Goal: Task Accomplishment & Management: Use online tool/utility

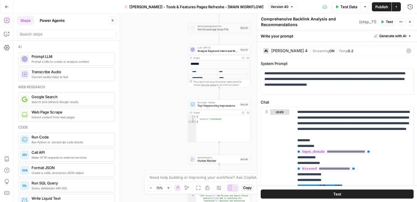
scroll to position [19, 0]
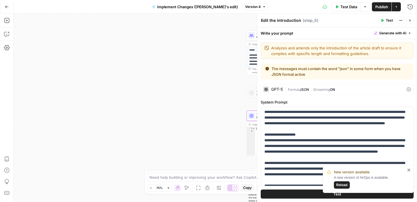
scroll to position [136, 0]
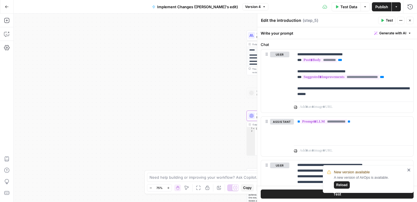
click at [5, 6] on icon "button" at bounding box center [7, 7] width 4 height 4
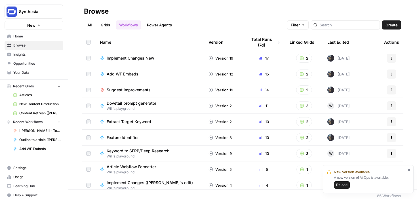
click at [394, 26] on span "Create" at bounding box center [392, 25] width 12 height 6
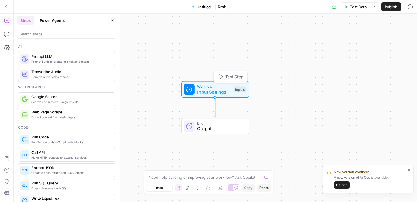
click at [215, 91] on span "Input Settings" at bounding box center [214, 92] width 34 height 7
click at [311, 36] on button "Add Field" at bounding box center [332, 38] width 141 height 9
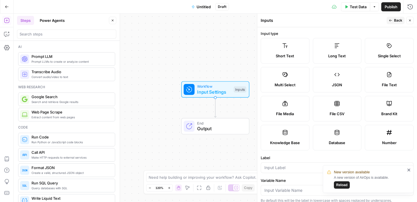
click at [297, 50] on label "Short Text" at bounding box center [285, 51] width 49 height 26
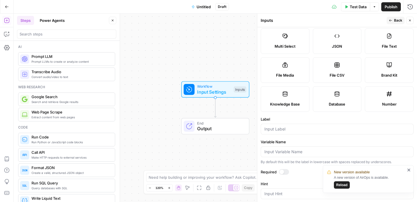
scroll to position [63, 0]
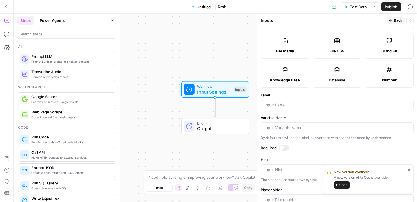
click at [285, 109] on div at bounding box center [337, 105] width 153 height 11
click at [286, 148] on div at bounding box center [284, 148] width 10 height 6
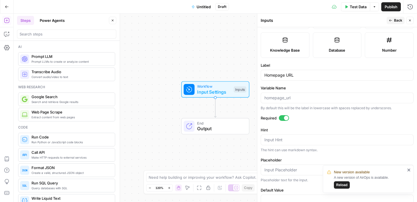
scroll to position [107, 0]
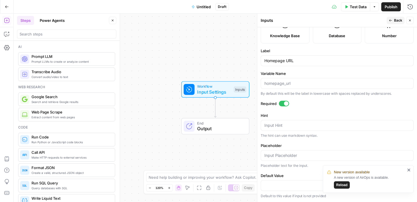
click at [291, 64] on div "Homepage URL" at bounding box center [337, 60] width 153 height 11
click at [287, 64] on div "Homepage URL" at bounding box center [337, 60] width 153 height 11
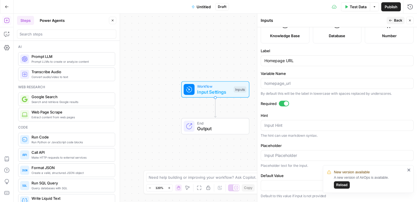
click at [287, 64] on div "Homepage URL" at bounding box center [337, 60] width 153 height 11
type input "Domain (URL)"
click at [410, 17] on button "Close" at bounding box center [409, 20] width 7 height 7
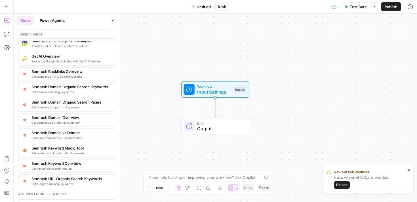
scroll to position [612, 0]
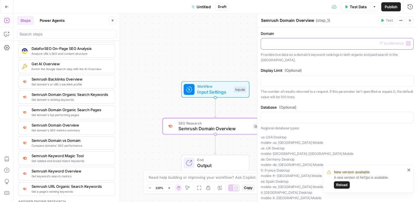
click at [408, 43] on icon "button" at bounding box center [408, 43] width 3 height 3
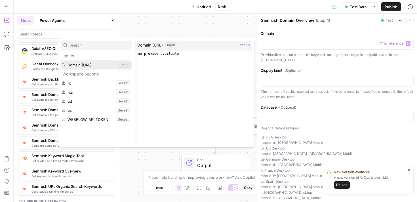
click at [91, 68] on button "Select variable Domain (URL)" at bounding box center [96, 64] width 71 height 9
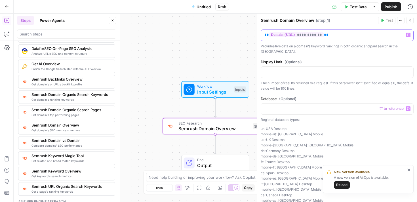
scroll to position [31, 0]
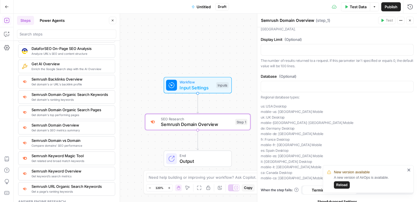
drag, startPoint x: 227, startPoint y: 54, endPoint x: 209, endPoint y: 49, distance: 18.9
click at [209, 49] on div "Workflow Input Settings Inputs SEO Research Semrush Domain Overview Step 1 End …" at bounding box center [216, 108] width 404 height 188
click at [191, 83] on span "Input Settings" at bounding box center [196, 86] width 34 height 7
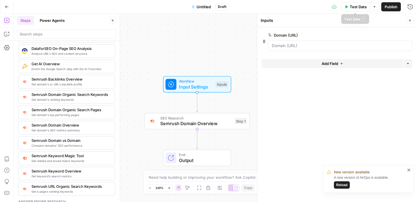
click at [355, 6] on span "Test Data" at bounding box center [358, 7] width 17 height 6
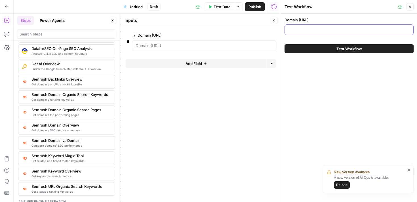
click at [315, 28] on input "Domain (URL)" at bounding box center [349, 30] width 122 height 6
paste input "learningnews.com/"
type input "learningnews.com"
click at [343, 50] on span "Test Workflow" at bounding box center [350, 49] width 26 height 6
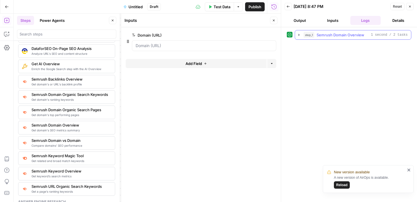
click at [300, 35] on icon "button" at bounding box center [299, 35] width 5 height 5
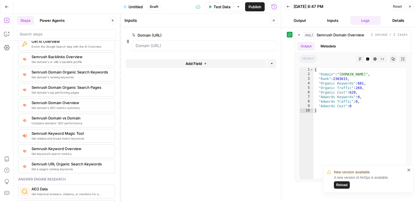
scroll to position [634, 0]
click at [412, 8] on button "Close" at bounding box center [409, 6] width 7 height 7
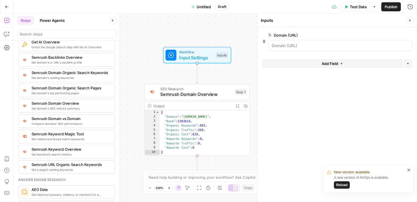
drag, startPoint x: 204, startPoint y: 43, endPoint x: 204, endPoint y: 9, distance: 34.3
click at [204, 9] on div "Go Back Untitled Draft Test Data Options Publish Run History Add Steps Copilot …" at bounding box center [208, 101] width 417 height 202
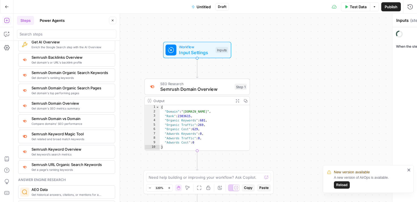
type textarea "Semrush Backlinks Overview"
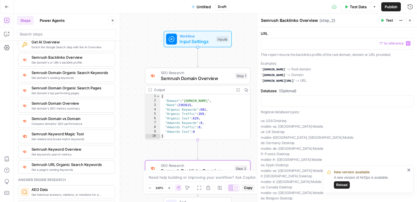
click at [406, 43] on span "“/” to reference" at bounding box center [391, 43] width 29 height 5
click at [352, 41] on p at bounding box center [337, 44] width 146 height 6
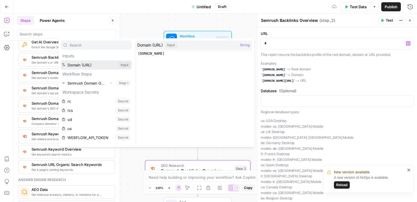
click at [80, 67] on button "Select variable Domain (URL)" at bounding box center [96, 64] width 71 height 9
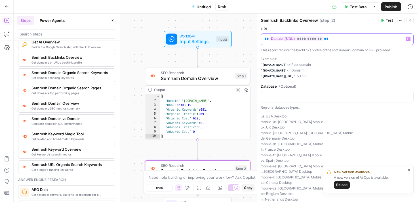
scroll to position [0, 0]
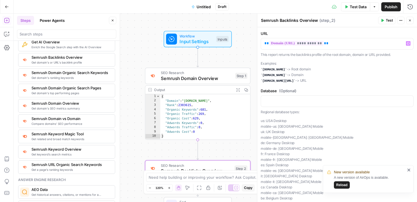
click at [388, 20] on span "Test" at bounding box center [389, 20] width 7 height 5
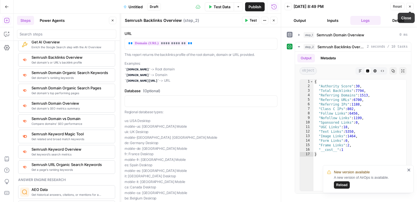
click at [409, 8] on icon "button" at bounding box center [409, 6] width 3 height 3
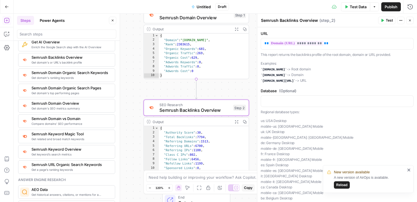
drag, startPoint x: 135, startPoint y: 140, endPoint x: 133, endPoint y: 79, distance: 60.8
click at [133, 79] on div "Workflow Input Settings Inputs SEO Research Semrush Domain Overview Step 1 Outp…" at bounding box center [216, 108] width 404 height 188
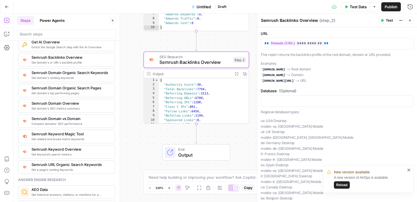
drag, startPoint x: 138, startPoint y: 100, endPoint x: 138, endPoint y: 52, distance: 48.0
click at [138, 52] on div "Workflow Input Settings Inputs SEO Research Semrush Domain Overview Step 1 Outp…" at bounding box center [216, 108] width 404 height 188
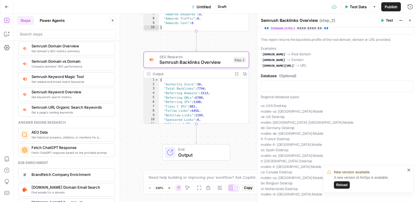
scroll to position [36, 0]
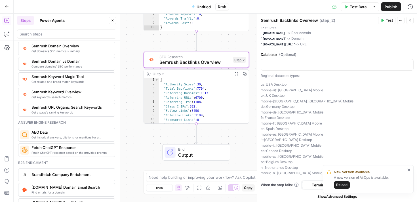
click at [323, 195] on div "New version available A new version of AirOps is available. Reload" at bounding box center [367, 196] width 91 height 2
click at [411, 169] on icon "close" at bounding box center [409, 170] width 4 height 5
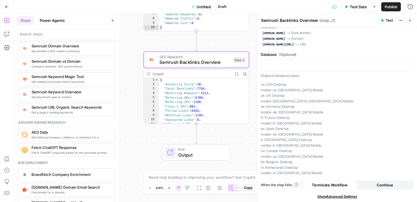
click at [343, 196] on span "Show Advanced Settings" at bounding box center [338, 196] width 40 height 5
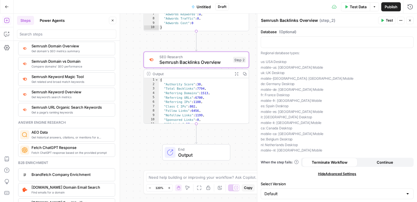
scroll to position [0, 0]
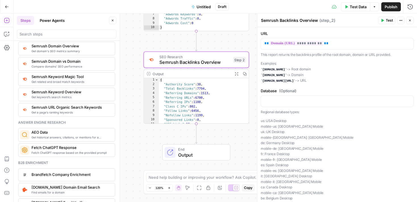
click at [410, 21] on icon "button" at bounding box center [410, 21] width 2 height 2
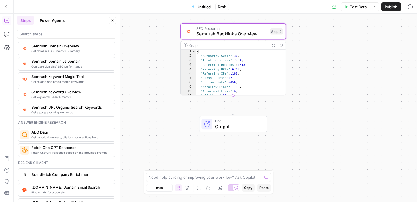
drag, startPoint x: 296, startPoint y: 84, endPoint x: 342, endPoint y: 46, distance: 59.4
click at [342, 46] on div "Workflow Input Settings Inputs SEO Research Semrush Domain Overview Step 1 Outp…" at bounding box center [216, 108] width 404 height 188
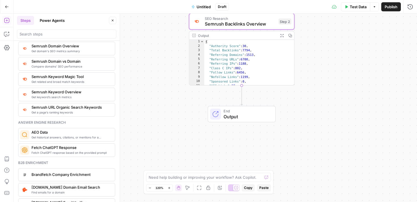
click at [66, 37] on div at bounding box center [66, 34] width 99 height 9
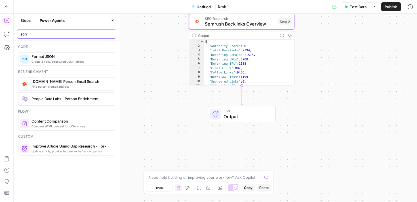
type input "json"
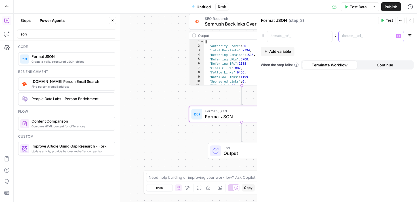
click at [400, 37] on button "Variables Menu" at bounding box center [398, 36] width 5 height 5
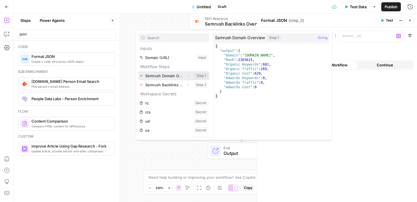
click at [189, 76] on icon "button" at bounding box center [188, 75] width 3 height 3
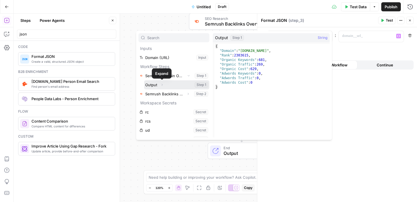
click at [162, 85] on icon "button" at bounding box center [161, 84] width 3 height 3
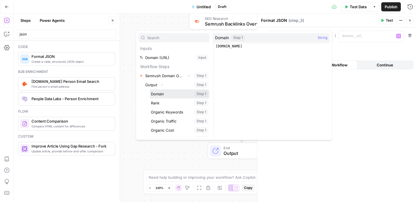
click at [168, 98] on button "Select variable Domain" at bounding box center [180, 93] width 60 height 9
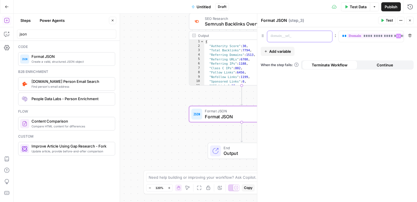
click at [294, 35] on p at bounding box center [295, 36] width 49 height 6
click at [287, 50] on span "Add variable" at bounding box center [280, 52] width 22 height 6
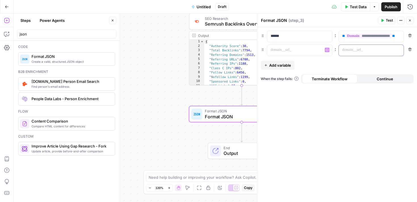
click at [356, 50] on p at bounding box center [366, 50] width 49 height 6
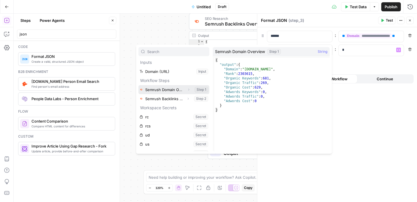
click at [189, 89] on icon "button" at bounding box center [188, 90] width 1 height 2
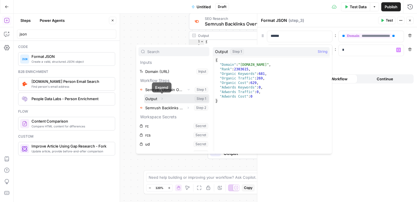
click at [162, 99] on icon "button" at bounding box center [161, 98] width 3 height 3
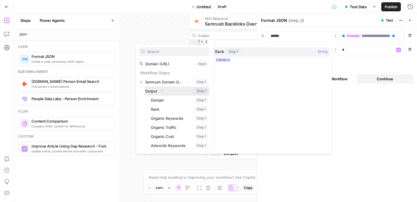
scroll to position [8, 0]
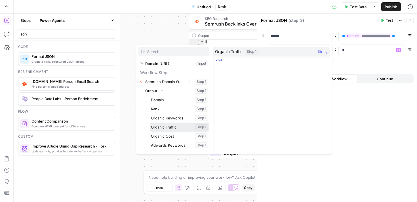
click at [169, 124] on button "Select variable Organic Traffic" at bounding box center [180, 127] width 60 height 9
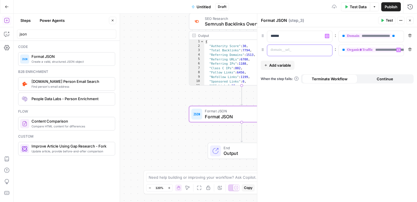
click at [281, 49] on p at bounding box center [295, 50] width 49 height 6
click at [279, 64] on span "Add variable" at bounding box center [280, 65] width 22 height 6
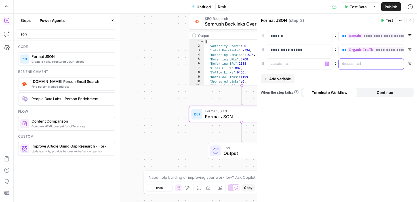
click at [346, 66] on p at bounding box center [366, 64] width 49 height 6
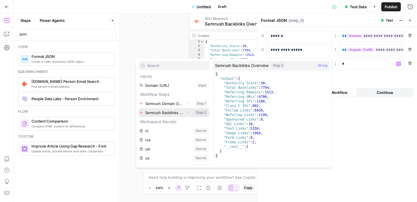
click at [188, 113] on icon "button" at bounding box center [187, 112] width 3 height 3
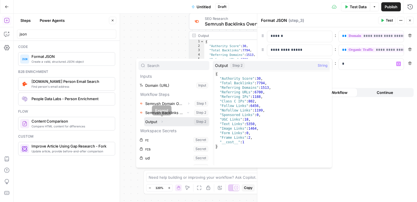
click at [164, 122] on button "Expand" at bounding box center [161, 121] width 7 height 7
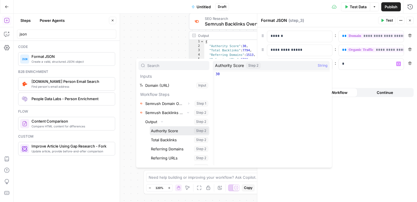
click at [174, 131] on button "Select variable Authority Score" at bounding box center [180, 130] width 60 height 9
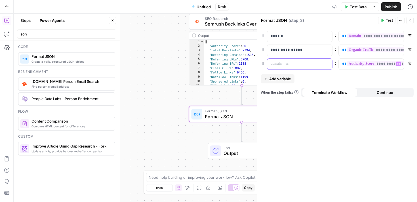
click at [272, 68] on div at bounding box center [295, 64] width 56 height 11
click at [384, 24] on button "Test" at bounding box center [386, 20] width 17 height 7
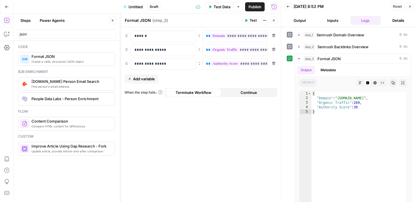
click at [410, 7] on icon "button" at bounding box center [409, 6] width 3 height 3
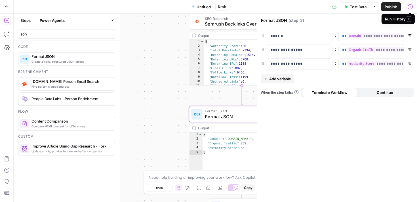
click at [220, 26] on span "Semrush Backlinks Overview" at bounding box center [240, 23] width 71 height 7
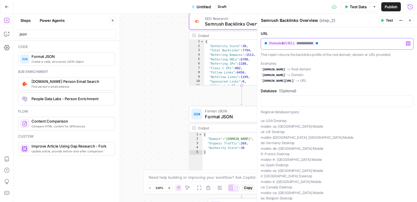
click at [347, 41] on p "**********" at bounding box center [337, 44] width 146 height 6
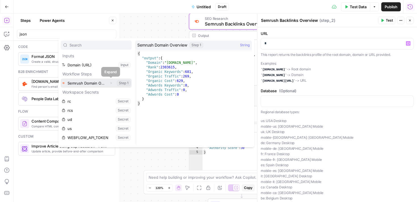
click at [110, 83] on icon "button" at bounding box center [110, 82] width 3 height 3
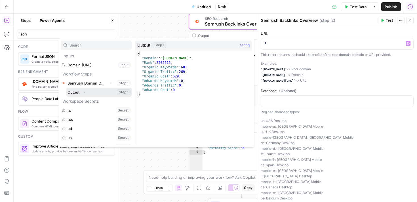
click at [84, 92] on icon "button" at bounding box center [84, 92] width 1 height 2
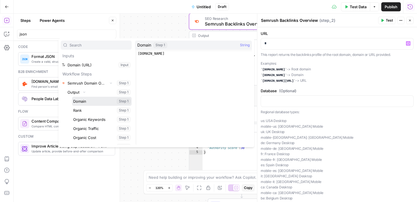
click at [86, 102] on button "Select variable Domain" at bounding box center [102, 101] width 60 height 9
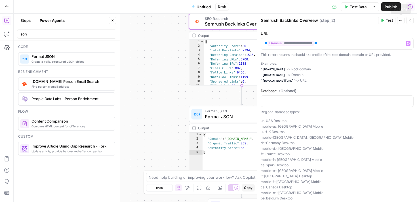
click at [391, 19] on span "Test" at bounding box center [389, 20] width 7 height 5
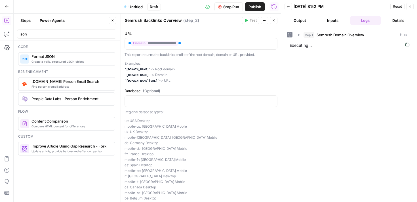
click at [409, 7] on icon "button" at bounding box center [409, 6] width 3 height 3
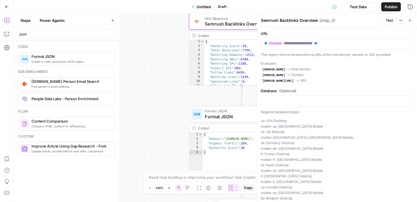
click at [413, 22] on button "Close" at bounding box center [409, 20] width 7 height 7
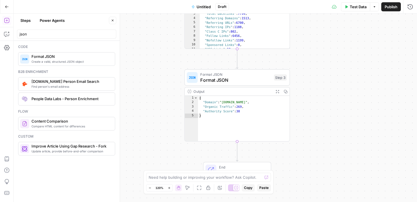
drag, startPoint x: 336, startPoint y: 106, endPoint x: 330, endPoint y: 67, distance: 39.0
click at [330, 67] on div "Workflow Input Settings Inputs SEO Research Semrush Domain Overview Step 1 Outp…" at bounding box center [216, 108] width 404 height 188
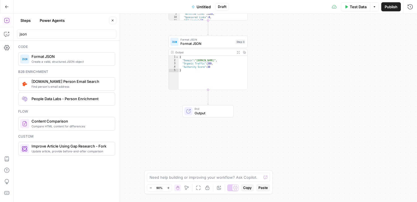
drag, startPoint x: 325, startPoint y: 90, endPoint x: 265, endPoint y: 46, distance: 74.5
click at [265, 46] on div "Workflow Input Settings Inputs SEO Research Semrush Domain Overview Step 1 Outp…" at bounding box center [216, 108] width 404 height 188
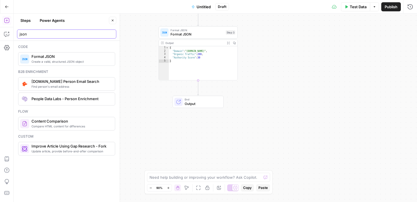
click at [31, 32] on input "json" at bounding box center [67, 34] width 94 height 6
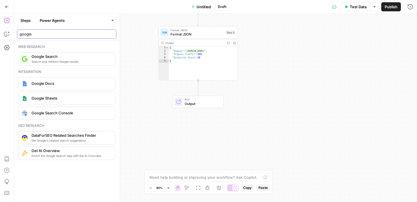
type input "google"
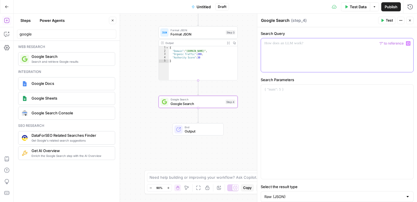
click at [294, 50] on div at bounding box center [337, 55] width 152 height 34
click at [408, 44] on icon "button" at bounding box center [408, 43] width 3 height 3
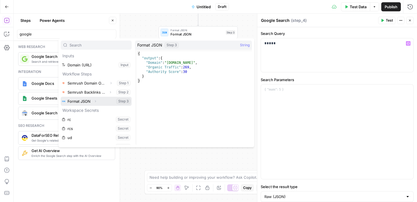
click at [97, 100] on icon "button" at bounding box center [95, 101] width 3 height 3
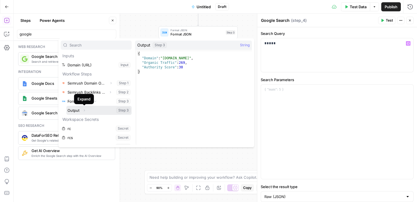
click at [85, 110] on icon "button" at bounding box center [84, 110] width 3 height 3
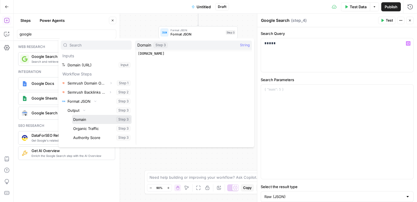
click at [83, 116] on button "Select variable Domain" at bounding box center [102, 119] width 60 height 9
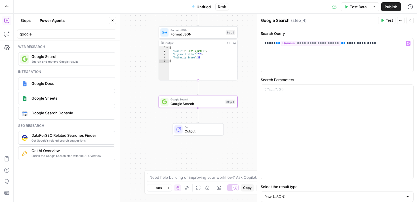
click at [385, 21] on button "Test" at bounding box center [386, 20] width 17 height 7
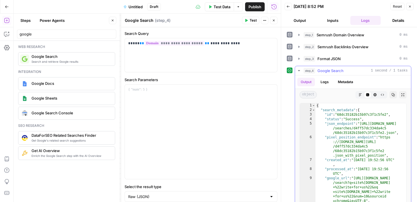
click at [360, 93] on button "Markdown" at bounding box center [360, 94] width 7 height 7
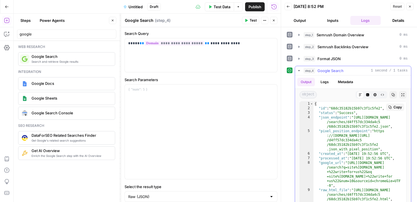
scroll to position [15, 0]
click at [411, 7] on icon "button" at bounding box center [409, 6] width 3 height 3
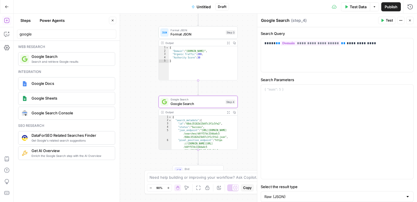
click at [201, 8] on span "Untitled" at bounding box center [204, 7] width 14 height 6
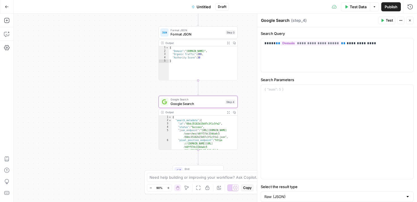
click at [201, 8] on span "Untitled" at bounding box center [204, 7] width 14 height 6
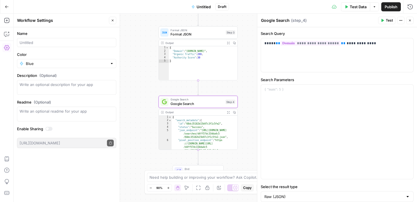
click at [30, 46] on div at bounding box center [66, 42] width 99 height 9
type input "Guest post opportunity checker"
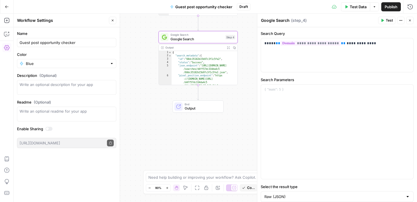
drag, startPoint x: 242, startPoint y: 70, endPoint x: 242, endPoint y: 15, distance: 55.1
click at [242, 15] on div "Workflow Input Settings Inputs SEO Research Semrush Domain Overview Step 1 Outp…" at bounding box center [216, 108] width 404 height 188
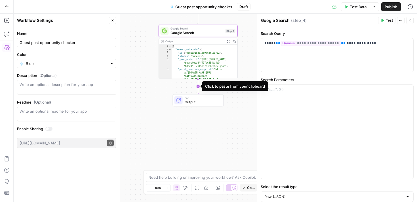
click at [198, 87] on icon "Edge from step_4 to end" at bounding box center [198, 86] width 1 height 15
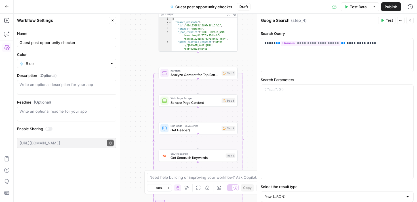
drag, startPoint x: 143, startPoint y: 90, endPoint x: 143, endPoint y: 63, distance: 27.2
click at [143, 63] on div "Workflow Input Settings Inputs SEO Research Semrush Domain Overview Step 1 Outp…" at bounding box center [216, 108] width 404 height 188
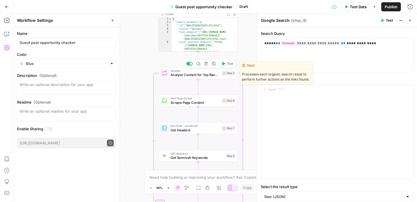
click at [190, 74] on span "Analyze Content for Top Ranking Pages" at bounding box center [195, 74] width 49 height 5
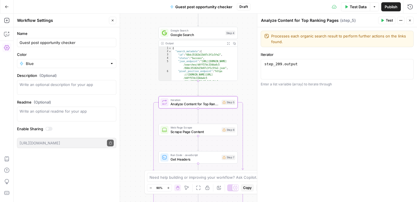
drag, startPoint x: 148, startPoint y: 33, endPoint x: 148, endPoint y: 62, distance: 29.5
click at [148, 62] on div "Workflow Input Settings Inputs SEO Research Semrush Domain Overview Step 1 Outp…" at bounding box center [216, 108] width 404 height 188
click at [195, 32] on span "Google Search" at bounding box center [197, 31] width 53 height 4
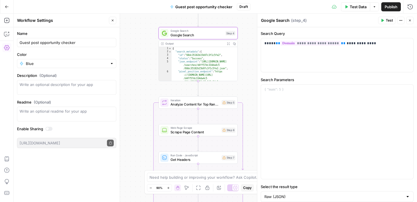
click at [148, 98] on div "Workflow Input Settings Inputs SEO Research Semrush Domain Overview Step 1 Outp…" at bounding box center [216, 108] width 404 height 188
type input "Guest post opportunity hunter"
click at [133, 84] on div "Workflow Input Settings Inputs SEO Research Semrush Domain Overview Step 1 Outp…" at bounding box center [216, 108] width 404 height 188
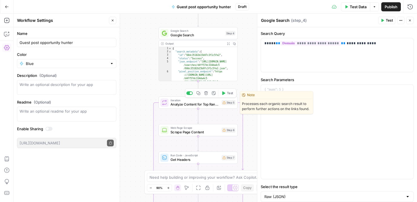
click at [206, 94] on icon "button" at bounding box center [206, 93] width 4 height 4
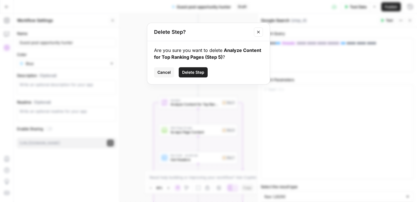
click at [193, 72] on span "Delete Step" at bounding box center [193, 73] width 22 height 6
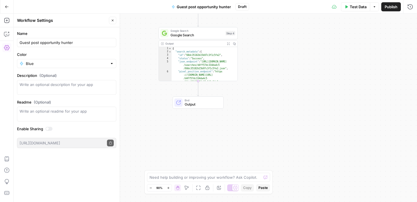
click at [113, 19] on icon "button" at bounding box center [112, 20] width 3 height 3
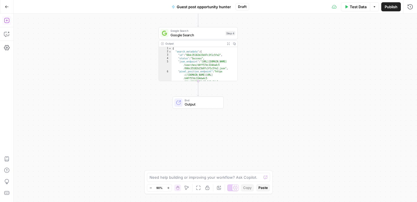
click at [5, 23] on icon "button" at bounding box center [6, 20] width 5 height 5
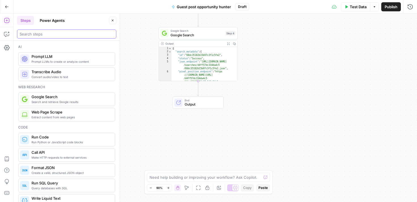
click at [49, 33] on input "search" at bounding box center [67, 34] width 94 height 6
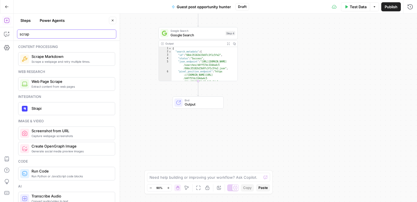
type input "scrap"
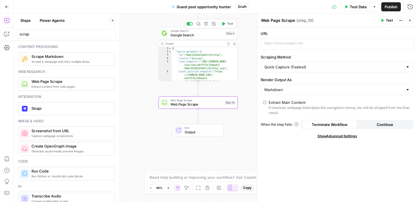
click at [198, 34] on span "Google Search" at bounding box center [197, 34] width 53 height 5
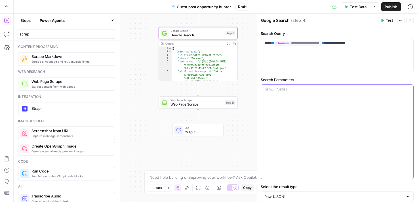
click at [289, 98] on div at bounding box center [337, 132] width 152 height 94
click at [387, 18] on span "Test" at bounding box center [389, 20] width 7 height 5
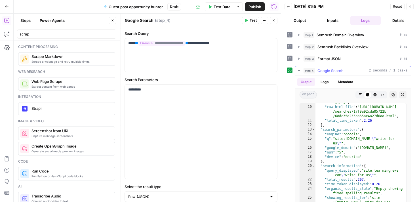
scroll to position [46, 0]
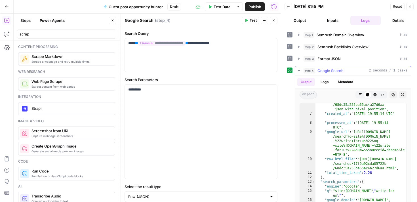
click at [361, 95] on icon "button" at bounding box center [360, 94] width 3 height 3
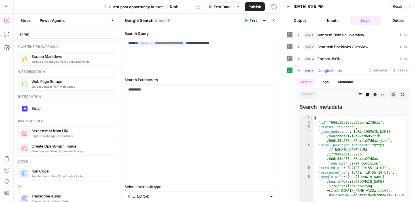
click at [374, 94] on icon "button" at bounding box center [374, 94] width 3 height 3
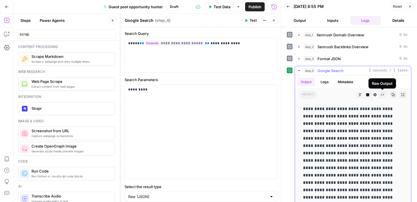
click at [383, 94] on icon "button" at bounding box center [382, 94] width 3 height 3
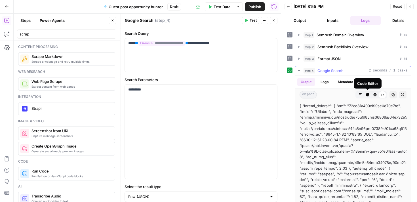
click at [370, 95] on button "Code Editor" at bounding box center [367, 94] width 7 height 7
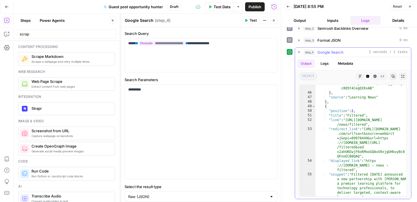
scroll to position [390, 0]
click at [409, 8] on icon "button" at bounding box center [409, 6] width 3 height 3
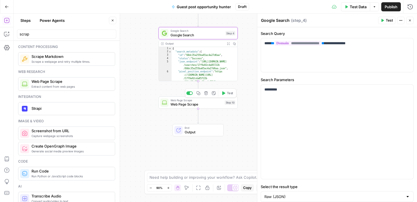
click at [182, 100] on span "Web Page Scrape" at bounding box center [197, 100] width 52 height 4
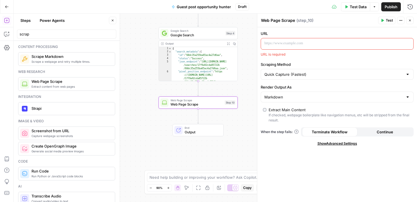
click at [291, 42] on p at bounding box center [332, 44] width 136 height 6
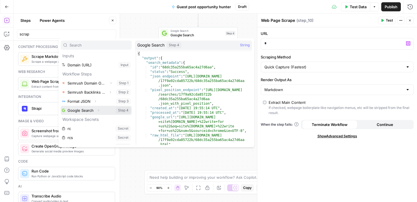
click at [97, 110] on icon "button" at bounding box center [98, 110] width 3 height 3
click at [84, 121] on icon "button" at bounding box center [84, 119] width 3 height 3
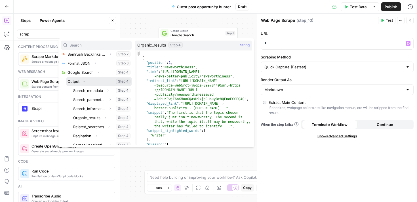
scroll to position [52, 0]
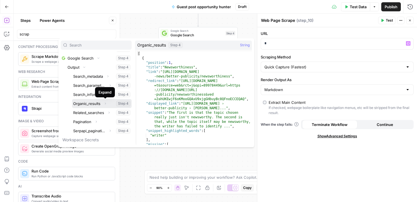
click at [106, 103] on icon "button" at bounding box center [105, 103] width 3 height 3
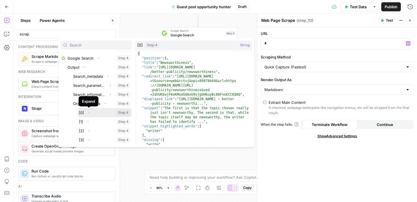
click at [91, 113] on button "Expand" at bounding box center [88, 112] width 7 height 7
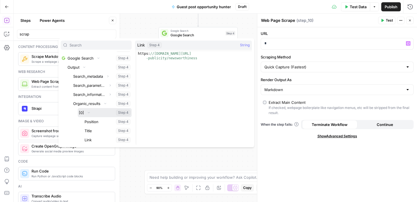
scroll to position [53, 0]
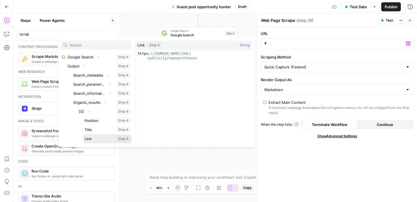
click at [93, 136] on button "Select variable Link" at bounding box center [107, 138] width 48 height 9
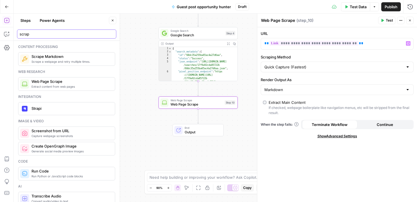
click at [52, 36] on input "scrap" at bounding box center [67, 34] width 94 height 6
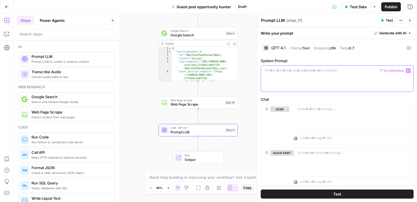
click at [297, 88] on div at bounding box center [337, 79] width 152 height 26
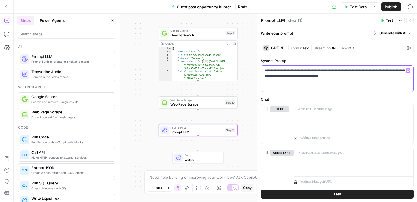
click at [264, 70] on p "**********" at bounding box center [337, 73] width 146 height 11
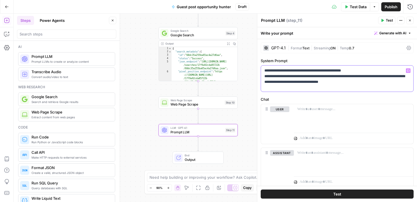
click at [264, 77] on div "**********" at bounding box center [337, 79] width 152 height 26
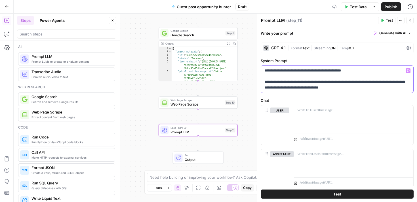
scroll to position [5, 0]
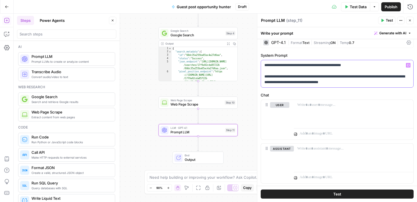
click at [360, 84] on p "**********" at bounding box center [337, 73] width 146 height 23
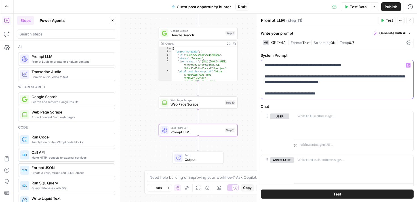
drag, startPoint x: 329, startPoint y: 94, endPoint x: 265, endPoint y: 94, distance: 64.7
click at [265, 94] on p "**********" at bounding box center [337, 79] width 146 height 34
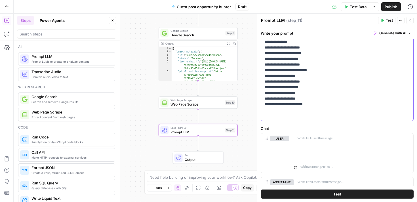
scroll to position [70, 0]
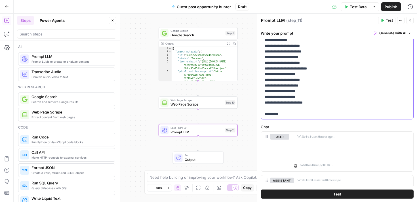
drag, startPoint x: 293, startPoint y: 114, endPoint x: 261, endPoint y: 114, distance: 32.3
click at [261, 114] on div "**********" at bounding box center [337, 100] width 160 height 263
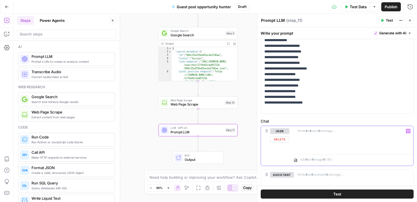
click at [302, 132] on p at bounding box center [353, 131] width 113 height 6
click at [335, 140] on p "**********" at bounding box center [353, 139] width 113 height 23
click at [321, 150] on p "**********" at bounding box center [353, 139] width 113 height 23
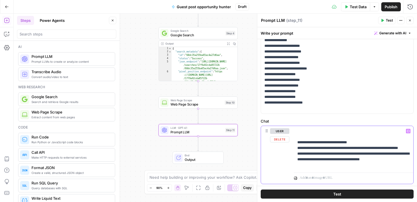
click at [320, 131] on p "**********" at bounding box center [353, 148] width 113 height 40
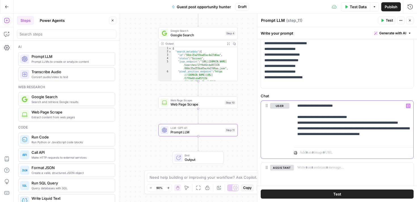
scroll to position [96, 0]
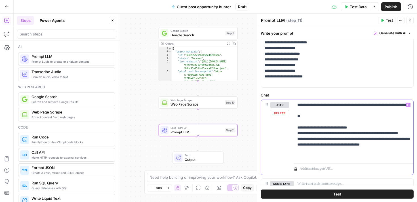
click at [409, 106] on icon "button" at bounding box center [408, 105] width 3 height 3
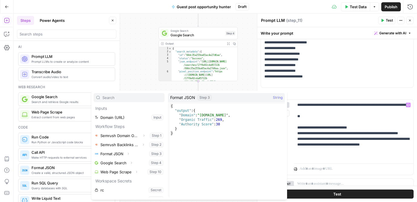
scroll to position [3, 0]
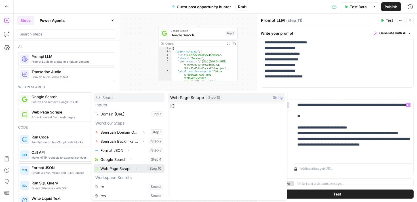
click at [137, 169] on icon "button" at bounding box center [136, 168] width 3 height 3
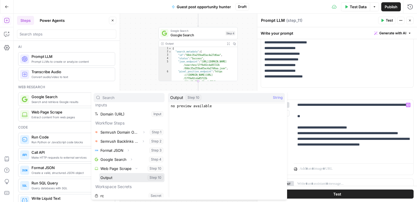
click at [112, 175] on button "Select variable Output" at bounding box center [131, 177] width 65 height 9
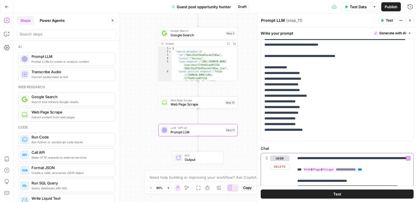
scroll to position [0, 0]
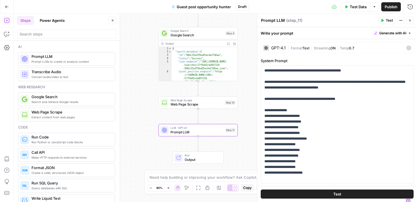
click at [409, 48] on icon at bounding box center [409, 48] width 5 height 4
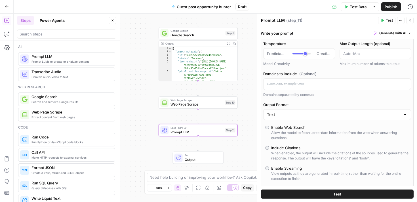
scroll to position [54, 0]
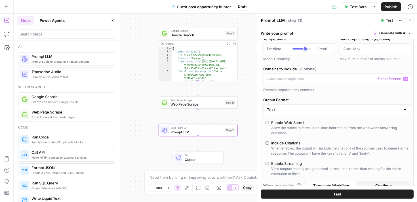
click at [297, 116] on div "AI Model GPT-4.1 AI Model Version Auto-update to default Temperature Predictabl…" at bounding box center [337, 97] width 153 height 218
click at [295, 110] on input "Output Format" at bounding box center [334, 110] width 134 height 6
click at [280, 134] on span "JSON" at bounding box center [336, 132] width 136 height 6
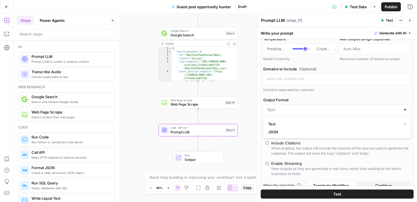
type input "JSON"
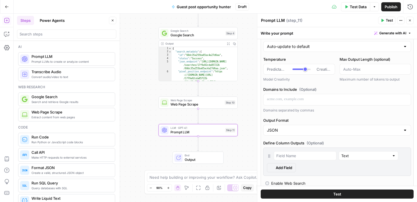
scroll to position [75, 0]
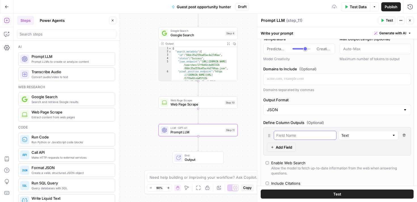
click at [295, 135] on input "text" at bounding box center [305, 136] width 58 height 6
type input "A"
click at [351, 136] on input "text" at bounding box center [365, 136] width 48 height 6
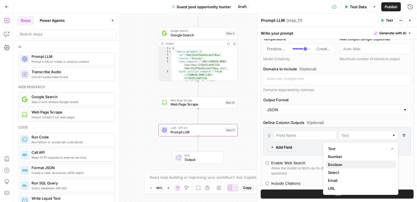
click at [337, 163] on span "Boolean" at bounding box center [360, 165] width 64 height 6
type input "Boolean"
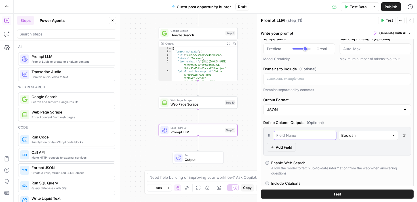
click at [293, 133] on input "text" at bounding box center [305, 136] width 58 height 6
type input "Accepts guest post?"
click at [280, 147] on span "Add Field" at bounding box center [284, 147] width 16 height 6
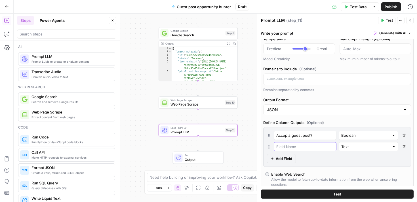
click at [283, 144] on input "text" at bounding box center [305, 147] width 58 height 6
type input "Summary of guidelines"
click at [341, 147] on input "text" at bounding box center [365, 147] width 48 height 6
click at [338, 94] on span "Text" at bounding box center [357, 94] width 58 height 6
type input "Text"
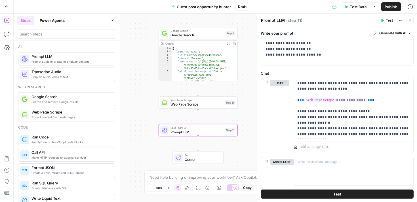
scroll to position [398, 0]
click at [405, 134] on p "**********" at bounding box center [353, 108] width 113 height 57
click at [343, 193] on button "Test" at bounding box center [337, 194] width 153 height 9
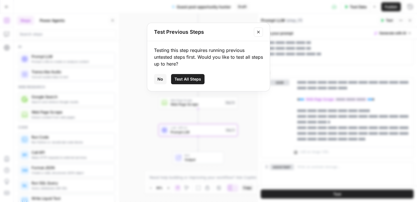
click at [188, 80] on span "Test All Steps" at bounding box center [188, 79] width 27 height 6
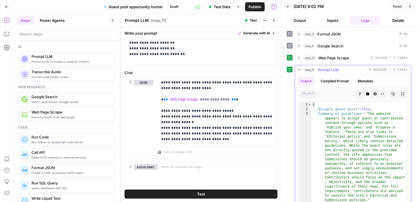
scroll to position [25, 0]
click at [411, 7] on icon "button" at bounding box center [409, 6] width 3 height 3
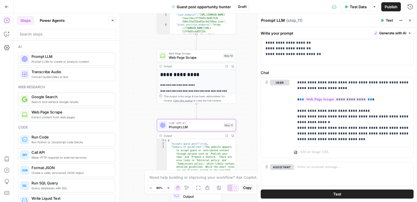
drag, startPoint x: 144, startPoint y: 100, endPoint x: 142, endPoint y: 48, distance: 51.7
click at [142, 48] on div "Workflow Input Settings Inputs SEO Research Semrush Domain Overview Step 1 Outp…" at bounding box center [216, 108] width 404 height 188
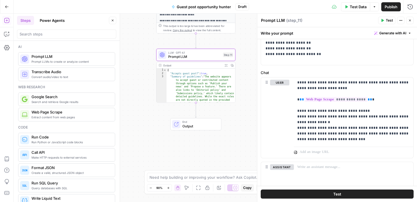
drag, startPoint x: 137, startPoint y: 97, endPoint x: 137, endPoint y: 31, distance: 66.4
click at [137, 31] on div "Workflow Input Settings Inputs SEO Research Semrush Domain Overview Step 1 Outp…" at bounding box center [216, 108] width 404 height 188
click at [54, 32] on input "search" at bounding box center [67, 34] width 94 height 6
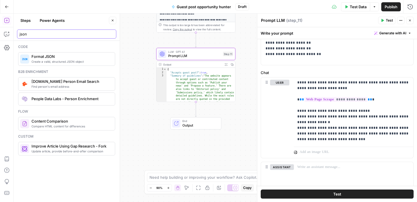
type input "json"
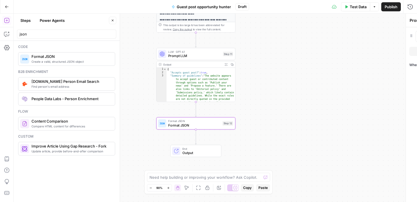
type textarea "Format JSON"
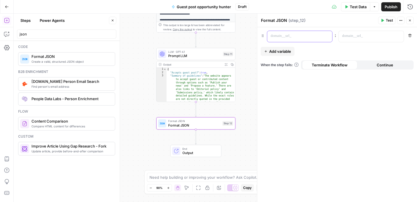
click at [305, 38] on p at bounding box center [295, 36] width 49 height 6
click at [399, 37] on icon "button" at bounding box center [398, 36] width 3 height 3
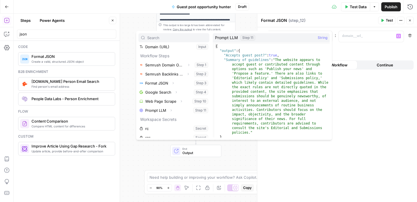
scroll to position [12, 0]
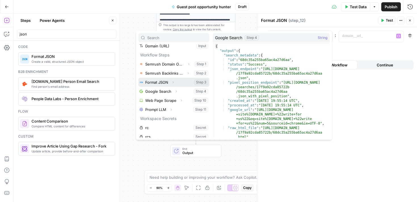
click at [173, 85] on button "Expand" at bounding box center [172, 82] width 7 height 7
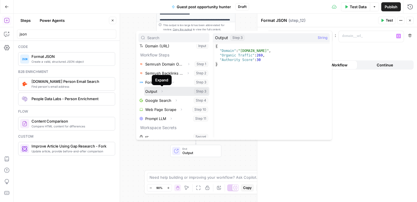
click at [161, 92] on icon "button" at bounding box center [161, 91] width 3 height 3
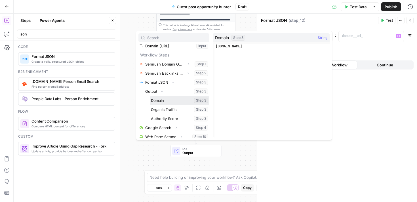
click at [161, 100] on button "Select variable Domain" at bounding box center [180, 100] width 60 height 9
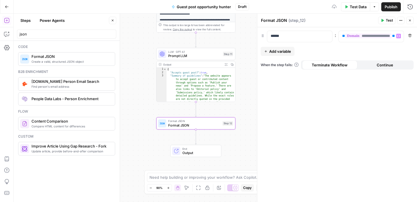
click at [287, 51] on span "Add variable" at bounding box center [280, 52] width 22 height 6
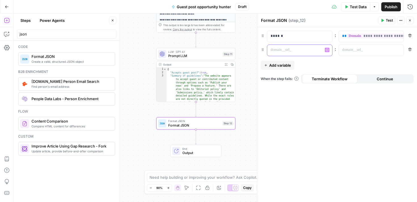
click at [288, 52] on p at bounding box center [295, 50] width 49 height 6
click at [399, 50] on icon "button" at bounding box center [398, 50] width 3 height 3
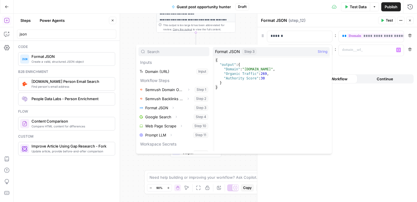
scroll to position [3, 0]
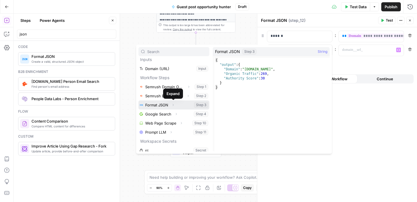
click at [175, 106] on icon "button" at bounding box center [172, 104] width 3 height 3
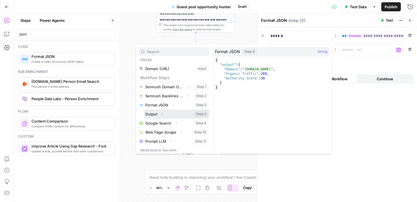
click at [162, 114] on icon "button" at bounding box center [161, 113] width 3 height 3
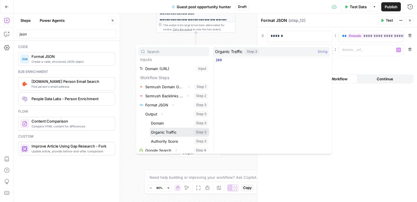
click at [167, 130] on button "Select variable Organic Traffic" at bounding box center [180, 132] width 60 height 9
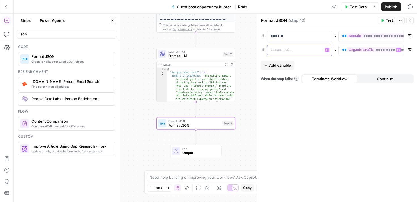
click at [296, 51] on p at bounding box center [295, 50] width 49 height 6
click at [282, 37] on p "******" at bounding box center [295, 36] width 49 height 6
click at [276, 37] on p "******" at bounding box center [295, 36] width 49 height 6
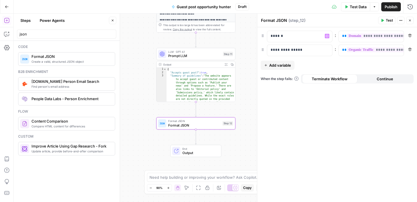
click at [277, 66] on span "Add variable" at bounding box center [280, 65] width 22 height 6
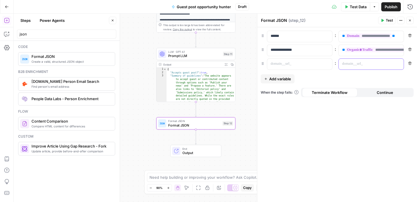
click at [348, 62] on p at bounding box center [366, 64] width 49 height 6
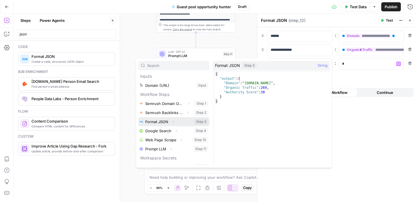
click at [173, 121] on icon "button" at bounding box center [172, 121] width 3 height 3
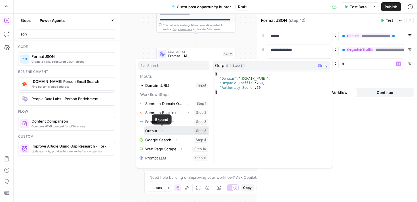
click at [161, 131] on icon "button" at bounding box center [161, 130] width 3 height 3
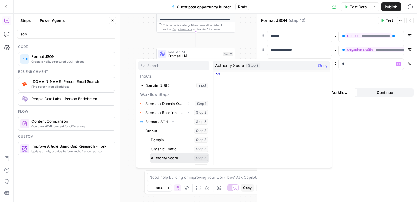
click at [165, 158] on button "Select variable Authority Score" at bounding box center [180, 158] width 60 height 9
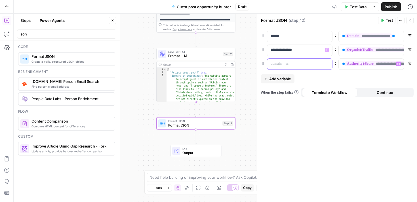
click at [283, 64] on p at bounding box center [295, 64] width 49 height 6
click at [287, 80] on span "Add variable" at bounding box center [280, 79] width 22 height 6
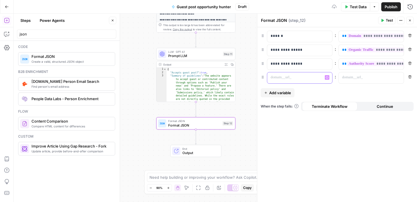
click at [299, 80] on p at bounding box center [295, 78] width 49 height 6
click at [350, 80] on p at bounding box center [366, 78] width 49 height 6
click at [398, 79] on icon "button" at bounding box center [398, 77] width 3 height 3
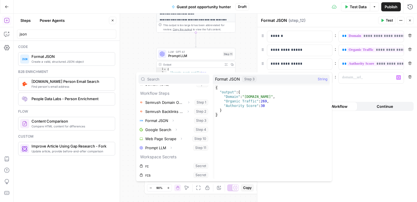
scroll to position [16, 0]
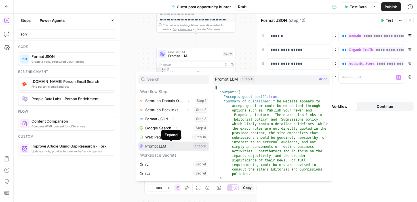
click at [173, 147] on icon "button" at bounding box center [170, 145] width 3 height 3
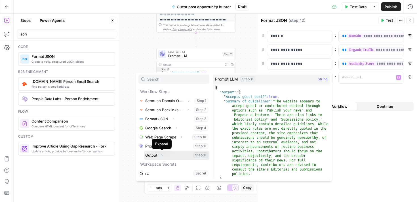
click at [161, 156] on icon "button" at bounding box center [161, 155] width 3 height 3
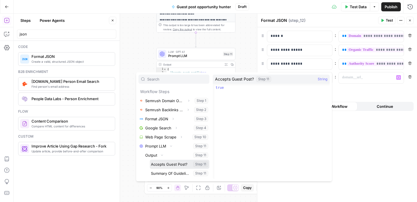
click at [169, 162] on button "Select variable Accepts Guest Post?" at bounding box center [180, 164] width 60 height 9
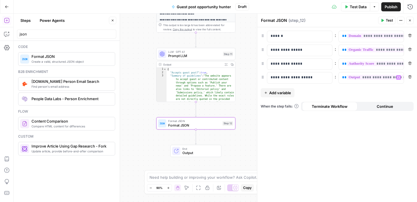
click at [282, 93] on span "Add variable" at bounding box center [280, 93] width 22 height 6
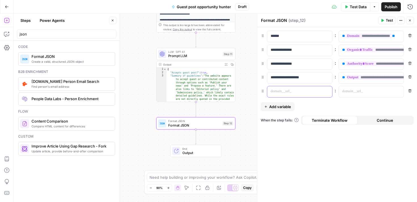
click at [279, 93] on p at bounding box center [295, 92] width 49 height 6
click at [399, 92] on icon "button" at bounding box center [398, 91] width 3 height 3
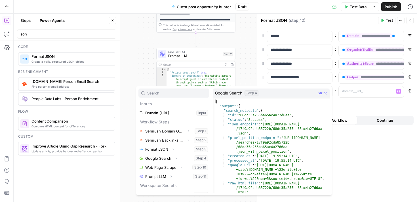
scroll to position [6, 0]
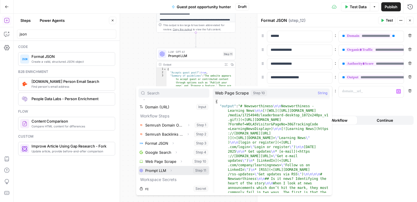
click at [172, 169] on icon "button" at bounding box center [170, 170] width 3 height 3
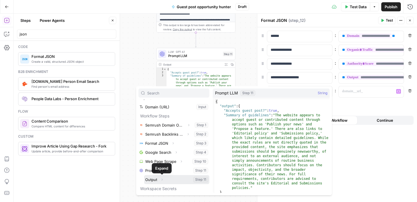
click at [161, 179] on icon "button" at bounding box center [161, 180] width 1 height 2
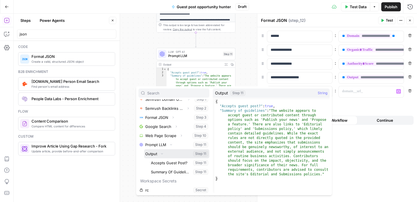
scroll to position [32, 0]
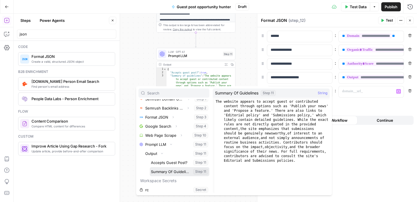
click at [171, 173] on button "Select variable Summary Of Guidelines" at bounding box center [180, 171] width 60 height 9
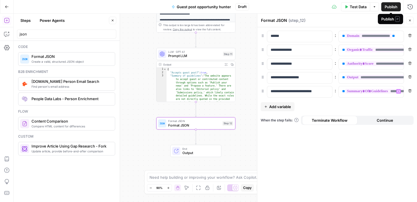
click at [389, 8] on span "Publish" at bounding box center [391, 7] width 13 height 6
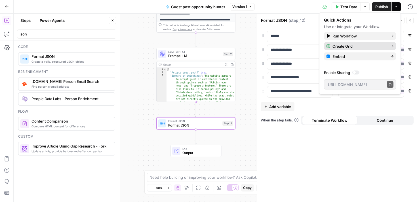
click at [336, 43] on button "Create Grid" at bounding box center [360, 46] width 72 height 8
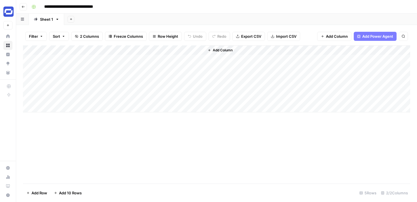
click at [69, 57] on div "Add Column" at bounding box center [216, 78] width 387 height 67
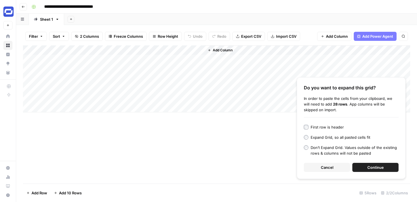
click at [373, 165] on span "Continue" at bounding box center [375, 168] width 16 height 6
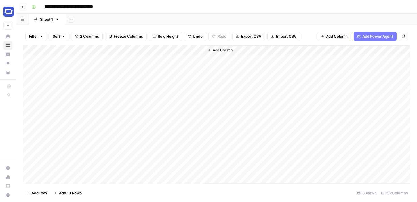
click at [164, 59] on div "Add Column" at bounding box center [216, 114] width 387 height 138
click at [192, 50] on div "Add Column" at bounding box center [216, 114] width 387 height 138
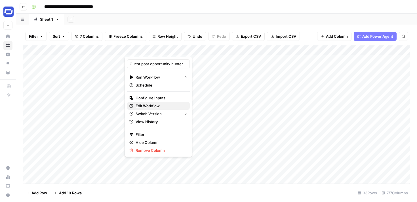
click at [156, 104] on span "Edit Workflow" at bounding box center [161, 106] width 50 height 6
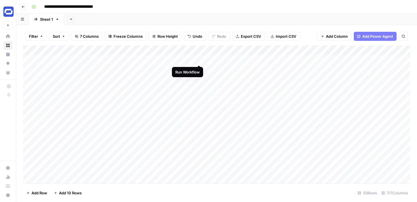
click at [199, 58] on div "Add Column" at bounding box center [216, 114] width 387 height 138
drag, startPoint x: 378, startPoint y: 49, endPoint x: 251, endPoint y: 51, distance: 126.3
click at [251, 51] on div "Add Column" at bounding box center [216, 114] width 387 height 138
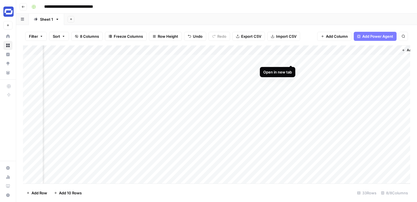
click at [291, 60] on div "Add Column" at bounding box center [216, 114] width 387 height 138
click at [199, 50] on div "Add Column" at bounding box center [216, 114] width 387 height 138
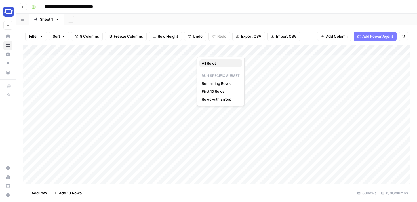
click at [210, 65] on span "All Rows" at bounding box center [220, 63] width 36 height 6
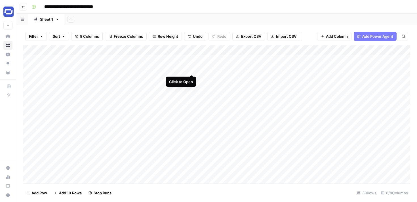
click at [192, 70] on div "Add Column" at bounding box center [216, 114] width 387 height 138
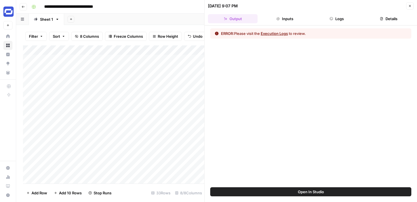
click at [331, 18] on icon "button" at bounding box center [331, 18] width 3 height 3
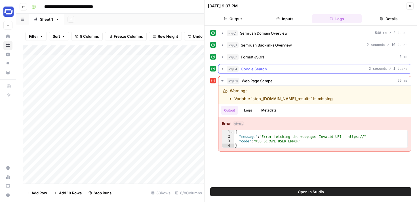
click at [222, 68] on icon "button" at bounding box center [222, 69] width 5 height 5
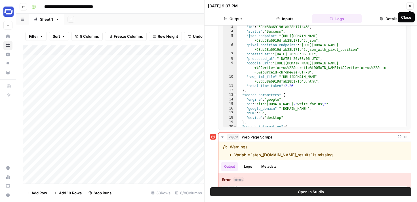
click at [412, 7] on button "Close" at bounding box center [409, 5] width 7 height 7
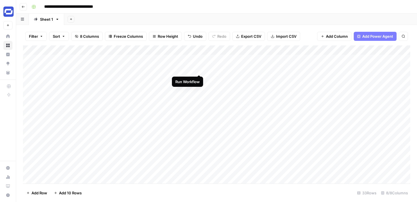
click at [197, 69] on div "Add Column" at bounding box center [216, 114] width 387 height 138
click at [192, 68] on div "Add Column" at bounding box center [216, 114] width 387 height 138
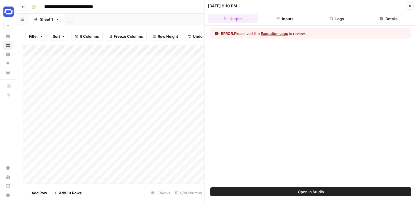
click at [343, 20] on button "Logs" at bounding box center [337, 18] width 50 height 9
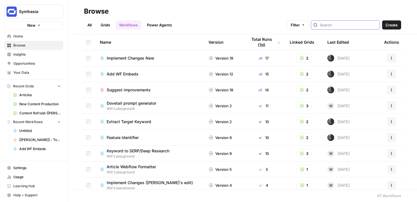
click at [343, 28] on input "search" at bounding box center [349, 25] width 58 height 6
type input "serp"
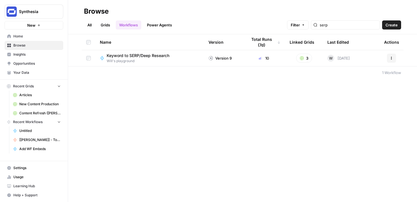
click at [158, 55] on span "Keyword to SERP/Deep Research" at bounding box center [138, 56] width 63 height 6
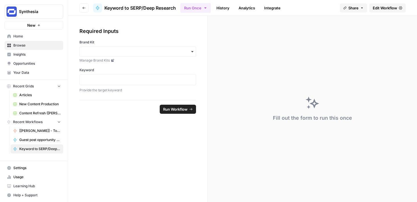
click at [392, 10] on span "Edit Workflow" at bounding box center [385, 8] width 24 height 6
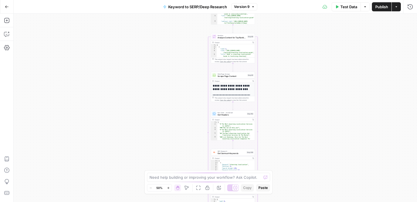
drag, startPoint x: 300, startPoint y: 79, endPoint x: 318, endPoint y: 107, distance: 32.7
click at [318, 107] on div "Workflow Input Settings Inputs Google Search Perform Google Search Step 51 Outp…" at bounding box center [216, 108] width 404 height 188
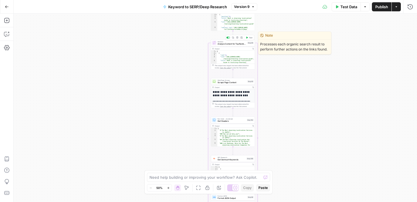
click at [233, 38] on icon "button" at bounding box center [233, 38] width 2 height 2
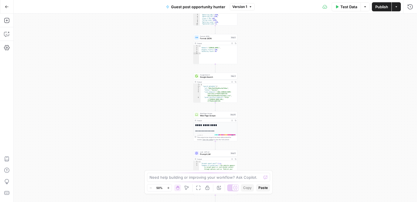
drag, startPoint x: 289, startPoint y: 114, endPoint x: 288, endPoint y: 67, distance: 47.4
click at [288, 67] on div "Workflow Input Settings Inputs SEO Research Semrush Domain Overview Step 1 Outp…" at bounding box center [216, 108] width 404 height 188
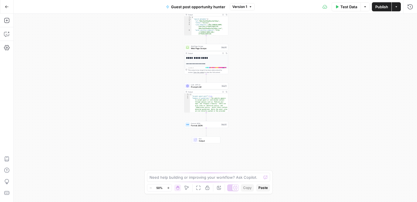
drag, startPoint x: 287, startPoint y: 121, endPoint x: 278, endPoint y: 75, distance: 46.0
click at [278, 75] on div "Workflow Input Settings Inputs SEO Research Semrush Domain Overview Step 1 Outp…" at bounding box center [216, 108] width 404 height 188
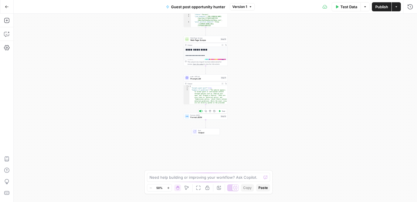
click at [207, 119] on span "Format JSON" at bounding box center [204, 117] width 29 height 3
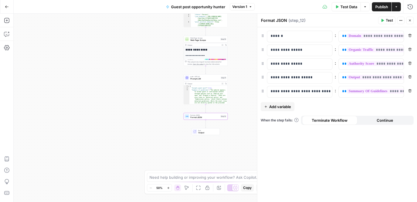
click at [283, 108] on span "Add variable" at bounding box center [280, 107] width 22 height 6
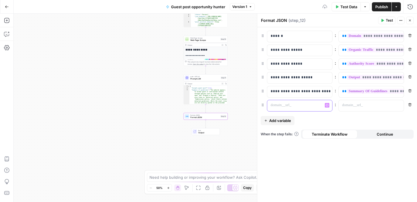
click at [283, 107] on p at bounding box center [295, 105] width 49 height 6
click at [397, 105] on button "Variables Menu" at bounding box center [398, 105] width 5 height 5
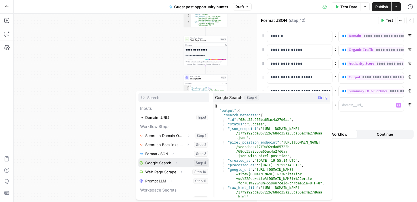
click at [175, 162] on icon "button" at bounding box center [176, 162] width 3 height 3
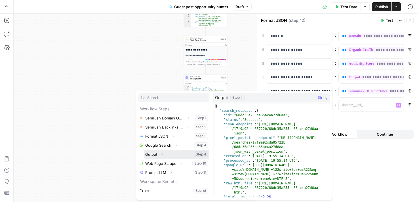
click at [162, 154] on icon "button" at bounding box center [161, 154] width 3 height 3
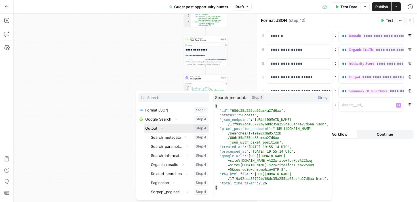
scroll to position [48, 0]
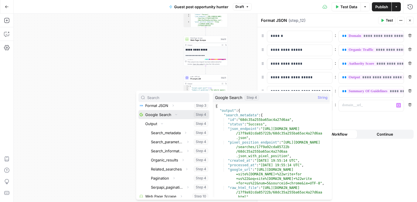
click at [175, 115] on icon "button" at bounding box center [176, 114] width 3 height 3
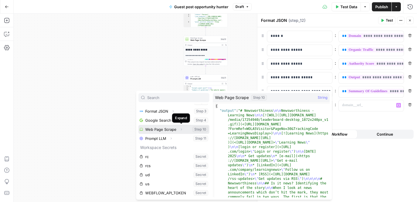
click at [182, 131] on button "Expand" at bounding box center [181, 129] width 7 height 7
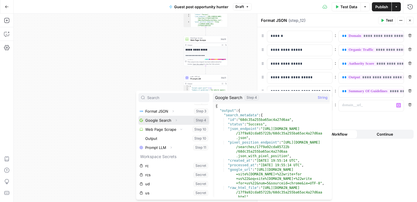
click at [176, 123] on button "Expand" at bounding box center [176, 120] width 7 height 7
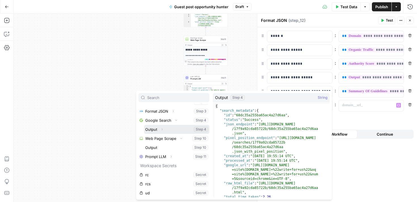
click at [163, 130] on icon "button" at bounding box center [161, 129] width 3 height 3
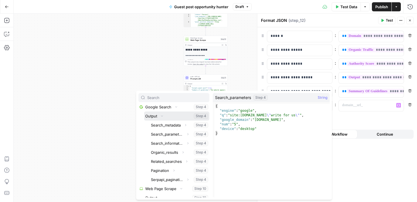
scroll to position [58, 0]
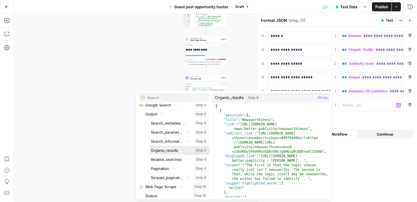
click at [183, 151] on icon "button" at bounding box center [182, 150] width 3 height 3
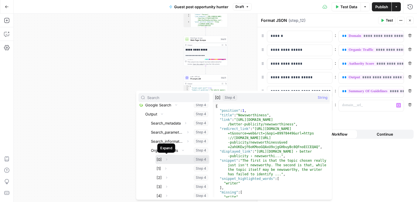
click at [167, 158] on icon "button" at bounding box center [166, 159] width 3 height 3
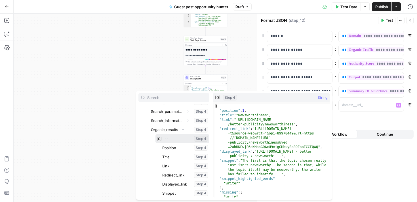
scroll to position [79, 0]
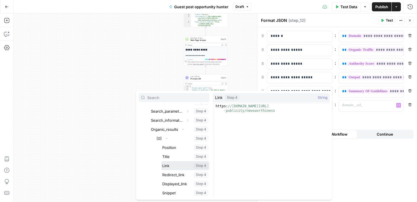
click at [168, 169] on button "Select variable Link" at bounding box center [185, 165] width 48 height 9
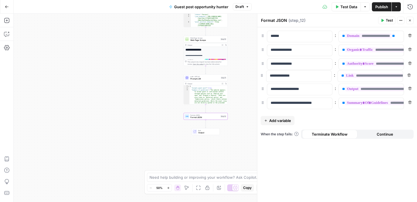
drag, startPoint x: 261, startPoint y: 104, endPoint x: 260, endPoint y: 73, distance: 31.5
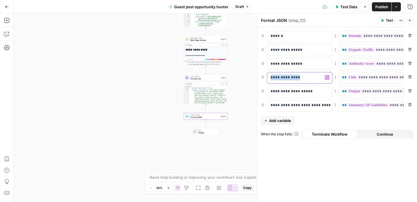
drag, startPoint x: 306, startPoint y: 80, endPoint x: 265, endPoint y: 78, distance: 40.4
click at [265, 78] on div "**********" at bounding box center [337, 78] width 153 height 12
click at [378, 7] on span "Publish" at bounding box center [381, 7] width 13 height 6
click at [408, 18] on button "Close" at bounding box center [409, 20] width 7 height 7
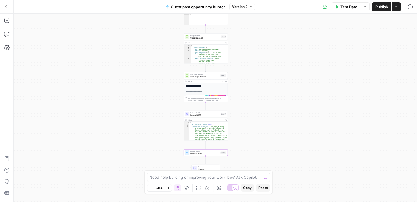
drag, startPoint x: 264, startPoint y: 54, endPoint x: 264, endPoint y: 92, distance: 37.5
click at [264, 92] on div "Workflow Input Settings Inputs SEO Research Semrush Domain Overview Step 1 Outp…" at bounding box center [216, 108] width 404 height 188
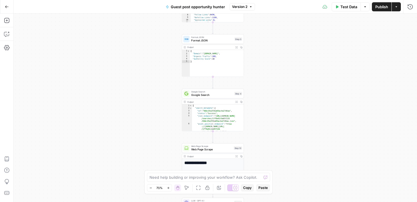
drag, startPoint x: 246, startPoint y: 66, endPoint x: 267, endPoint y: 134, distance: 70.6
click at [267, 134] on div "Workflow Input Settings Inputs SEO Research Semrush Domain Overview Step 1 Outp…" at bounding box center [216, 108] width 404 height 188
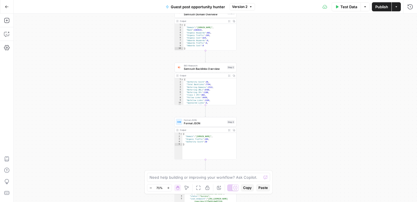
drag, startPoint x: 279, startPoint y: 91, endPoint x: 273, endPoint y: 173, distance: 83.1
click at [273, 173] on div "Workflow Input Settings Inputs SEO Research Semrush Domain Overview Step 1 Outp…" at bounding box center [216, 108] width 404 height 188
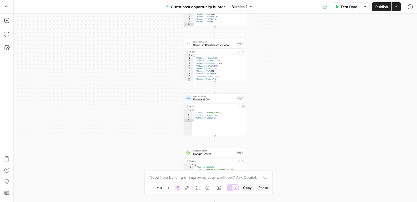
drag, startPoint x: 289, startPoint y: 84, endPoint x: 298, endPoint y: 60, distance: 25.6
click at [298, 60] on div "Workflow Input Settings Inputs SEO Research Semrush Domain Overview Step 1 Outp…" at bounding box center [216, 108] width 404 height 188
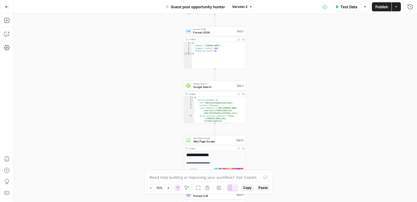
drag, startPoint x: 298, startPoint y: 94, endPoint x: 298, endPoint y: 26, distance: 67.8
click at [298, 26] on div "Workflow Input Settings Inputs SEO Research Semrush Domain Overview Step 1 Outp…" at bounding box center [216, 108] width 404 height 188
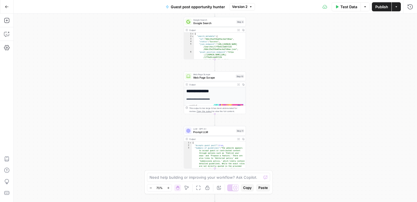
drag, startPoint x: 298, startPoint y: 110, endPoint x: 298, endPoint y: 47, distance: 63.0
click at [298, 47] on div "Workflow Input Settings Inputs SEO Research Semrush Domain Overview Step 1 Outp…" at bounding box center [216, 108] width 404 height 188
click at [6, 20] on icon "button" at bounding box center [7, 21] width 6 height 6
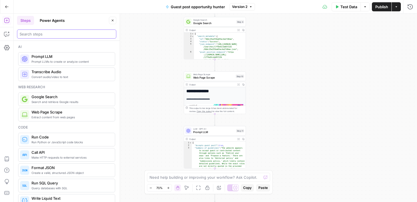
click at [38, 33] on input "search" at bounding box center [67, 34] width 94 height 6
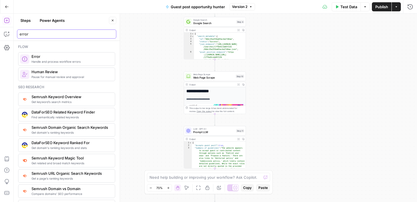
type input "error"
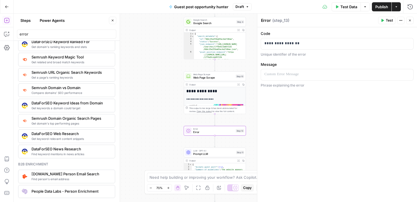
scroll to position [0, 0]
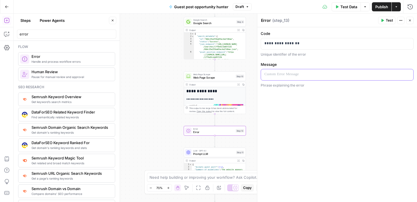
click at [324, 79] on div at bounding box center [337, 74] width 152 height 11
click at [385, 9] on span "Publish" at bounding box center [381, 7] width 13 height 6
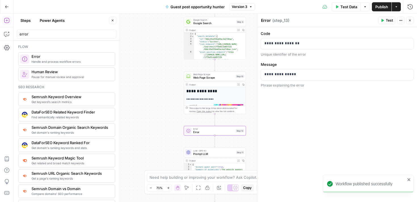
click at [380, 11] on div "Test Data Options Publish Actions Run History" at bounding box center [336, 6] width 162 height 13
click at [381, 6] on span "Publish" at bounding box center [381, 7] width 13 height 6
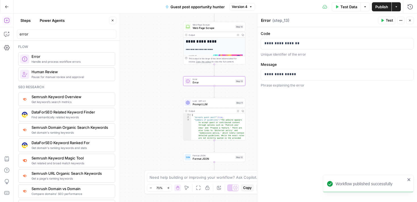
drag, startPoint x: 166, startPoint y: 95, endPoint x: 161, endPoint y: 60, distance: 35.2
click at [161, 61] on div "Workflow Input Settings Inputs SEO Research Semrush Domain Overview Step 1 Outp…" at bounding box center [216, 108] width 404 height 188
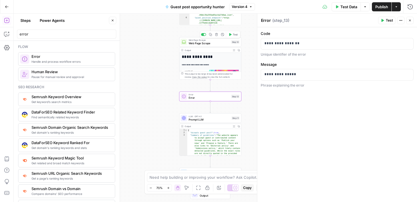
click at [212, 42] on span "Web Page Scrape" at bounding box center [209, 43] width 41 height 4
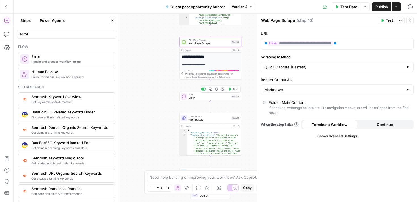
click at [198, 98] on span "Error" at bounding box center [209, 98] width 41 height 4
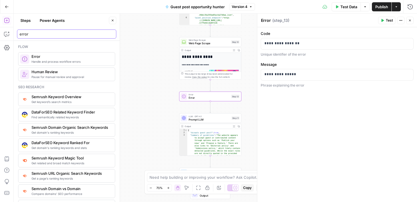
click at [52, 32] on input "error" at bounding box center [67, 34] width 94 height 6
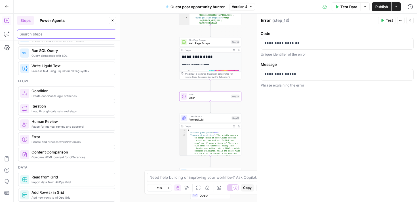
scroll to position [134, 0]
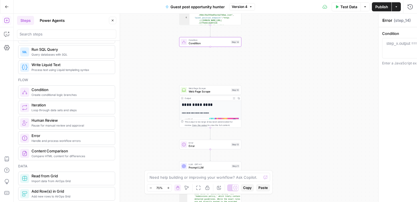
type textarea "Condition"
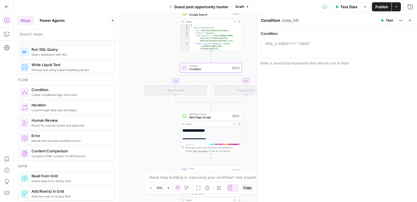
drag, startPoint x: 250, startPoint y: 38, endPoint x: 250, endPoint y: 64, distance: 25.8
click at [250, 64] on div "true false Workflow Input Settings Inputs SEO Research Semrush Domain Overview …" at bounding box center [216, 108] width 404 height 188
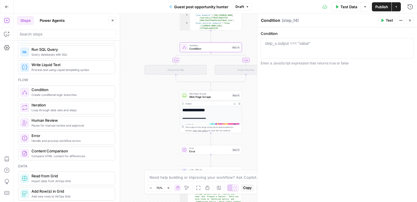
drag, startPoint x: 251, startPoint y: 56, endPoint x: 250, endPoint y: 34, distance: 22.1
click at [250, 34] on div "true false Workflow Input Settings Inputs SEO Research Semrush Domain Overview …" at bounding box center [216, 108] width 404 height 188
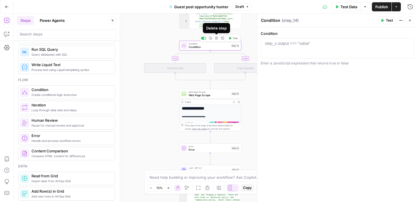
click at [216, 37] on icon "button" at bounding box center [216, 38] width 3 height 3
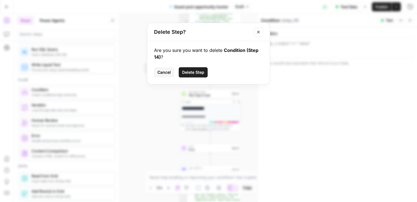
click at [192, 73] on span "Delete Step" at bounding box center [193, 73] width 22 height 6
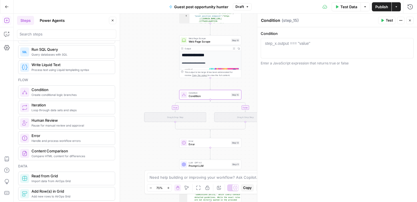
drag, startPoint x: 247, startPoint y: 92, endPoint x: 242, endPoint y: 69, distance: 23.7
click at [242, 69] on div "true false Workflow Input Settings Inputs SEO Research Semrush Domain Overview …" at bounding box center [216, 108] width 404 height 188
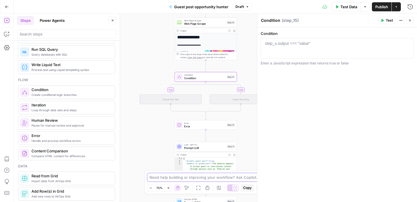
click at [201, 179] on textarea at bounding box center [206, 178] width 112 height 6
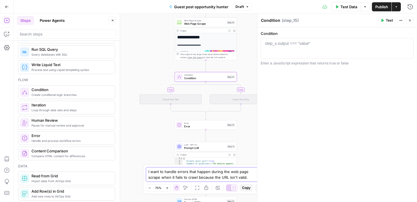
type textarea "I want to handle errors that happen during the web page scrape when it fails to…"
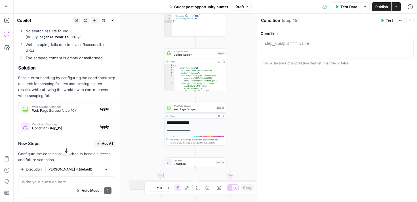
scroll to position [114, 0]
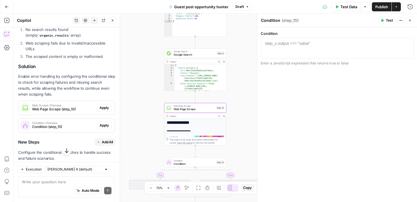
click at [104, 105] on span "Apply" at bounding box center [104, 107] width 9 height 5
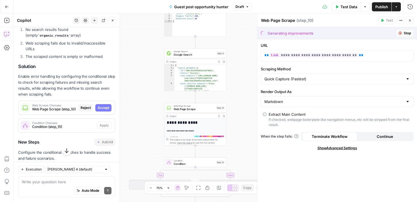
drag, startPoint x: 107, startPoint y: 97, endPoint x: 121, endPoint y: 95, distance: 14.6
click at [120, 96] on div "Copilot History Settings New chat Detach Close Hi! How can I help with your wor…" at bounding box center [67, 108] width 106 height 188
click at [103, 105] on span "Accept" at bounding box center [104, 107] width 12 height 5
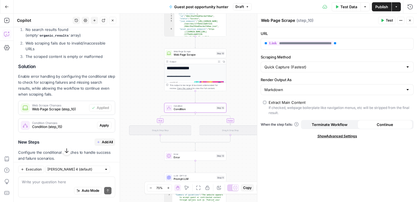
click at [104, 123] on span "Apply" at bounding box center [104, 125] width 9 height 5
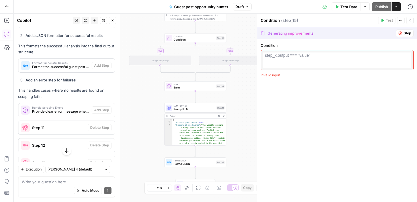
scroll to position [281, 0]
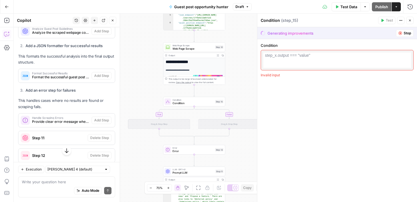
drag, startPoint x: 136, startPoint y: 45, endPoint x: 135, endPoint y: 108, distance: 63.6
click at [135, 108] on div "true false Workflow Input Settings Inputs SEO Research Semrush Domain Overview …" at bounding box center [216, 108] width 404 height 188
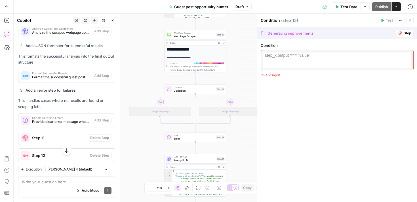
drag, startPoint x: 142, startPoint y: 93, endPoint x: 142, endPoint y: 144, distance: 51.1
click at [142, 144] on div "true false Workflow Input Settings Inputs SEO Research Semrush Domain Overview …" at bounding box center [216, 108] width 404 height 188
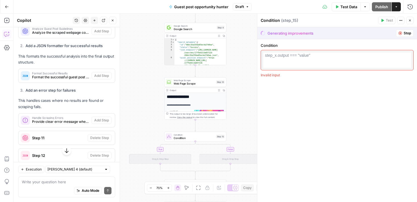
drag, startPoint x: 135, startPoint y: 74, endPoint x: 135, endPoint y: 120, distance: 46.3
click at [135, 120] on div "true false Workflow Input Settings Inputs SEO Research Semrush Domain Overview …" at bounding box center [216, 108] width 404 height 188
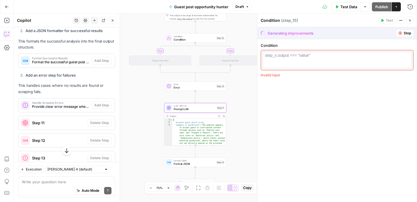
scroll to position [297, 0]
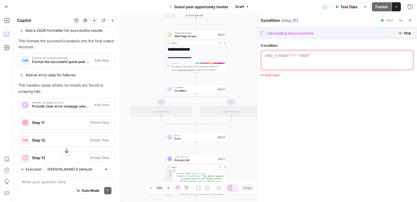
drag, startPoint x: 138, startPoint y: 52, endPoint x: 135, endPoint y: 178, distance: 126.6
click at [135, 178] on div "true false Workflow Input Settings Inputs SEO Research Semrush Domain Overview …" at bounding box center [216, 108] width 404 height 188
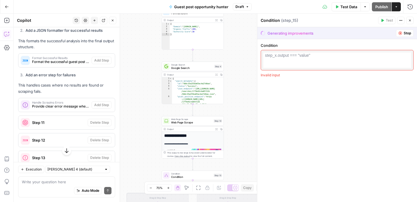
drag, startPoint x: 140, startPoint y: 46, endPoint x: 140, endPoint y: 116, distance: 70.1
click at [140, 116] on div "true false Workflow Input Settings Inputs SEO Research Semrush Domain Overview …" at bounding box center [216, 108] width 404 height 188
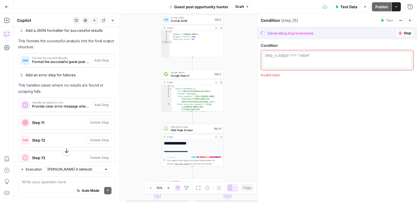
click at [188, 76] on span "Google Search" at bounding box center [191, 75] width 41 height 4
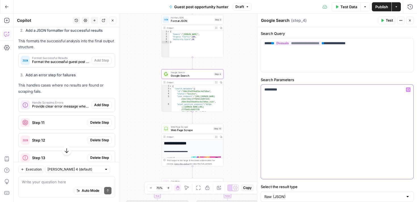
click at [280, 90] on p "*********" at bounding box center [337, 90] width 146 height 6
click at [411, 19] on icon "button" at bounding box center [409, 20] width 3 height 3
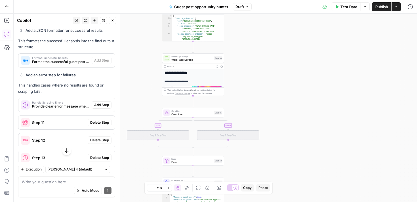
drag, startPoint x: 272, startPoint y: 103, endPoint x: 272, endPoint y: 33, distance: 70.7
click at [272, 33] on div "true false Workflow Input Settings Inputs SEO Research Semrush Domain Overview …" at bounding box center [216, 108] width 404 height 188
click at [202, 56] on span "Web Page Scrape" at bounding box center [191, 56] width 41 height 3
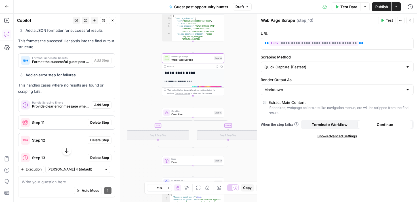
click at [329, 122] on span "Terminate Workflow" at bounding box center [330, 125] width 36 height 6
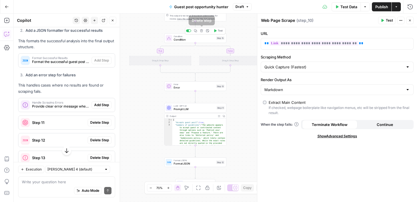
click at [202, 31] on icon "button" at bounding box center [201, 30] width 3 height 3
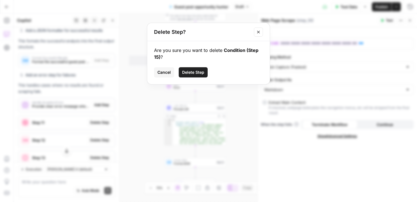
click at [187, 73] on span "Delete Step" at bounding box center [193, 73] width 22 height 6
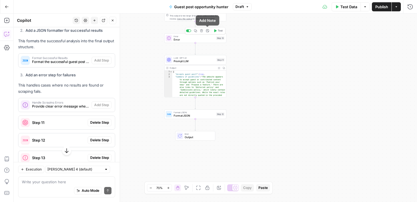
click at [201, 31] on icon "button" at bounding box center [201, 30] width 3 height 3
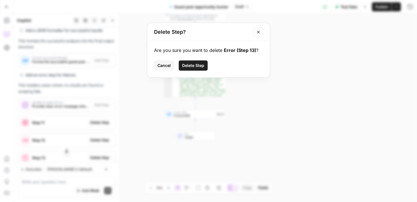
click at [203, 63] on span "Delete Step" at bounding box center [193, 66] width 22 height 6
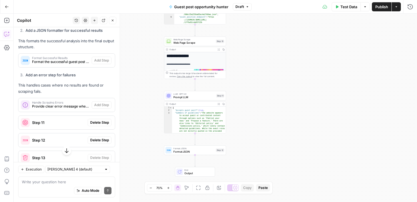
drag, startPoint x: 285, startPoint y: 51, endPoint x: 285, endPoint y: 112, distance: 61.0
click at [285, 112] on div "Workflow Input Settings Inputs SEO Research Semrush Domain Overview Step 1 Outp…" at bounding box center [216, 108] width 404 height 188
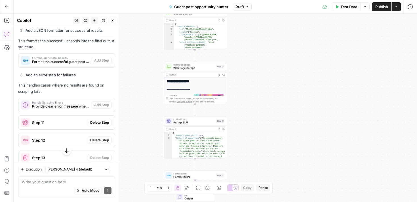
drag, startPoint x: 289, startPoint y: 62, endPoint x: 289, endPoint y: 82, distance: 20.4
click at [289, 82] on div "Workflow Input Settings Inputs SEO Research Semrush Domain Overview Step 1 Outp…" at bounding box center [216, 108] width 404 height 188
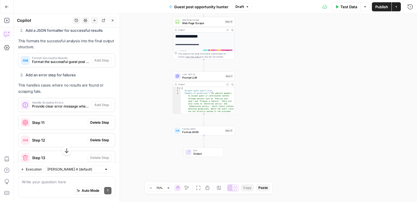
drag, startPoint x: 287, startPoint y: 47, endPoint x: 296, endPoint y: 4, distance: 44.3
click at [296, 4] on div "Go Back Guest post opportunity hunter Draft Test Data Options Publish Actions R…" at bounding box center [208, 101] width 417 height 202
click at [376, 8] on span "Publish" at bounding box center [381, 7] width 13 height 6
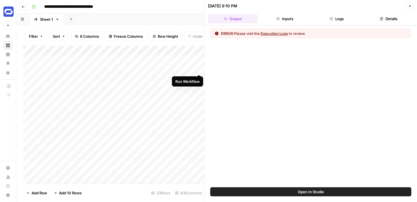
click at [198, 69] on div "Add Column" at bounding box center [113, 114] width 181 height 138
click at [354, 19] on button "Logs" at bounding box center [337, 18] width 50 height 9
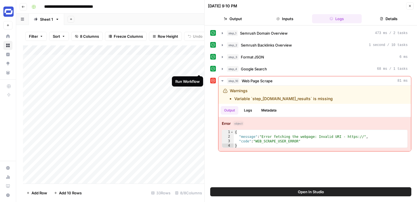
click at [199, 69] on div "Add Column" at bounding box center [113, 114] width 181 height 138
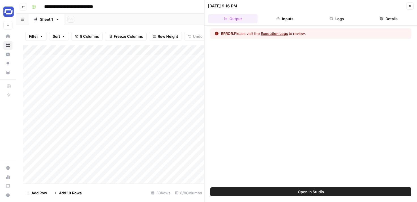
click at [409, 5] on icon "button" at bounding box center [409, 5] width 3 height 3
